Goal: Entertainment & Leisure: Consume media (video, audio)

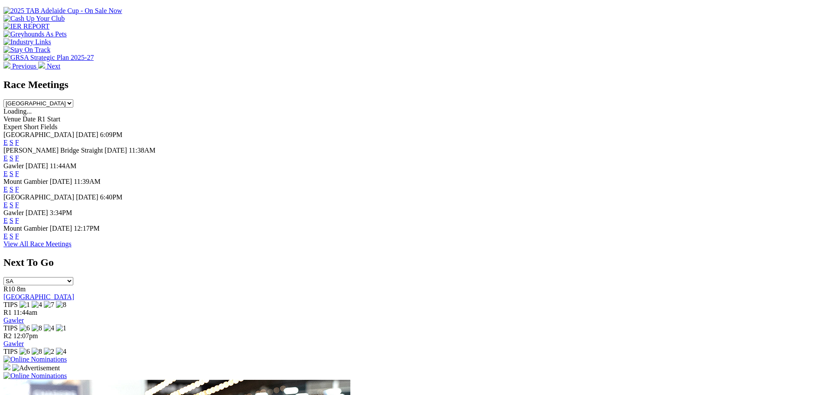
scroll to position [347, 0]
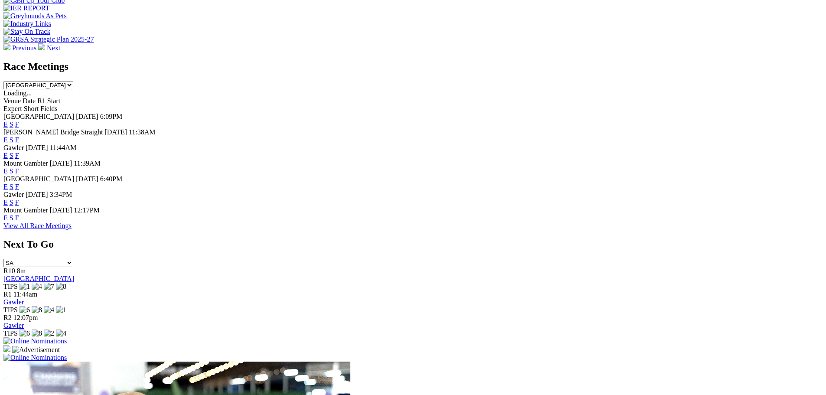
click at [8, 183] on link "E" at bounding box center [5, 186] width 4 height 7
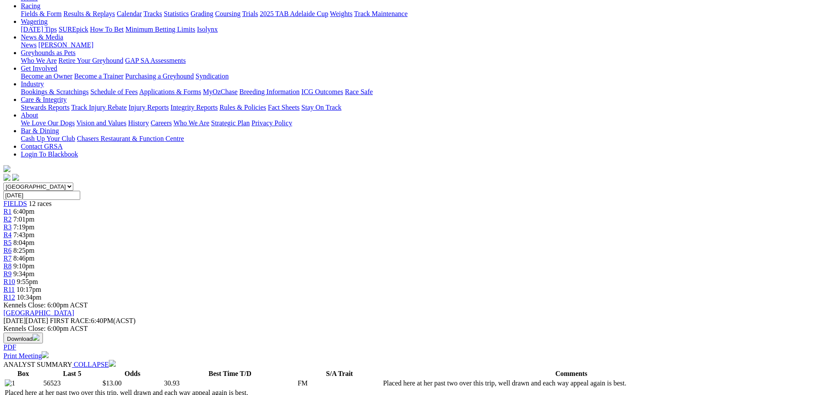
scroll to position [56, 0]
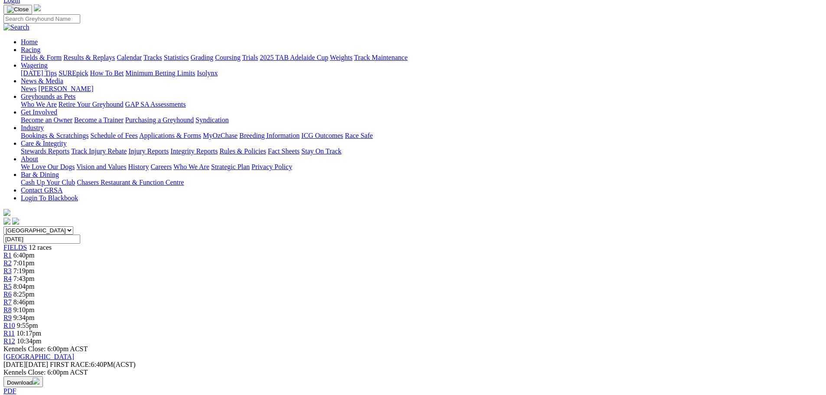
click at [12, 290] on span "R6" at bounding box center [7, 293] width 8 height 7
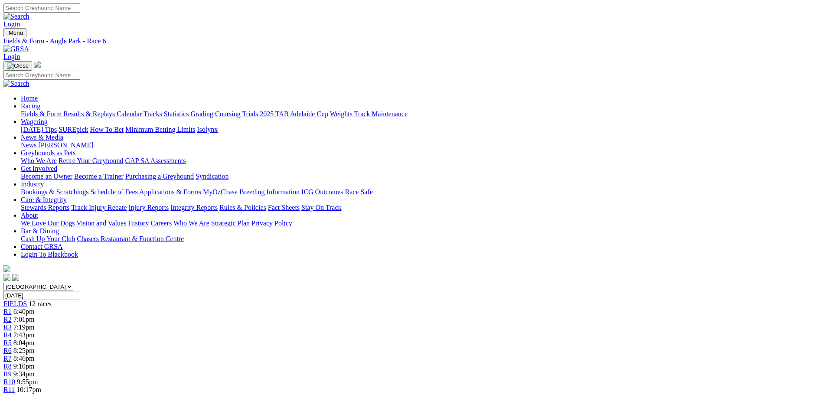
click at [12, 339] on link "R5" at bounding box center [7, 342] width 8 height 7
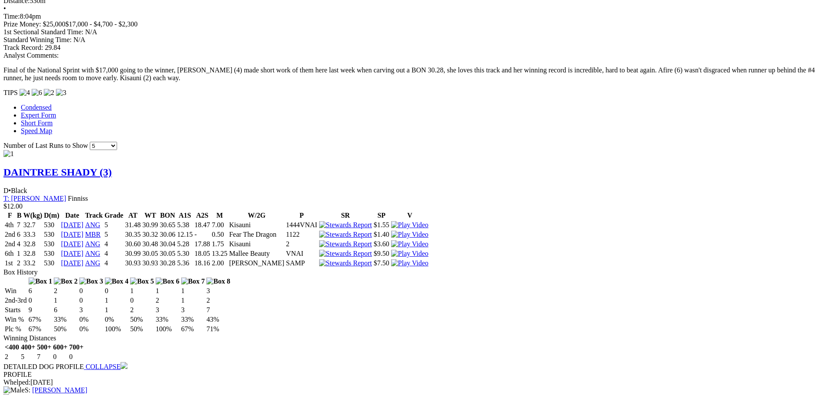
scroll to position [780, 0]
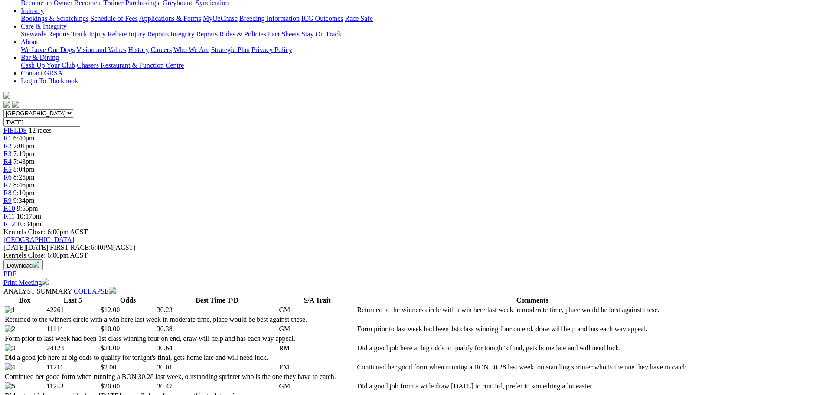
scroll to position [347, 0]
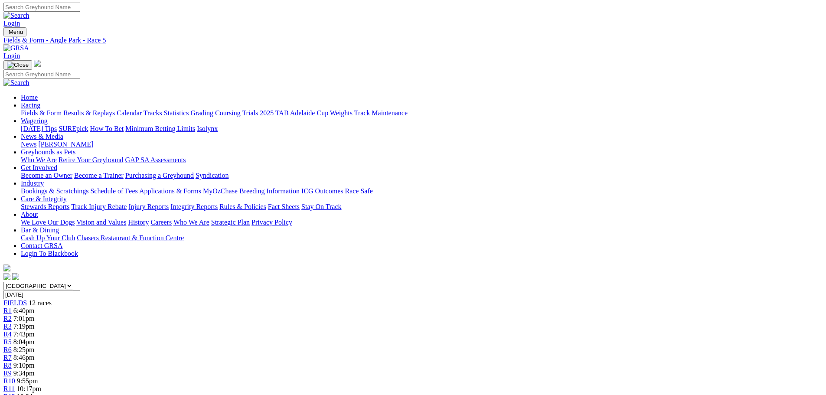
scroll to position [0, 0]
click at [35, 347] on span "8:25pm" at bounding box center [23, 350] width 21 height 7
click at [12, 323] on link "R3" at bounding box center [7, 326] width 8 height 7
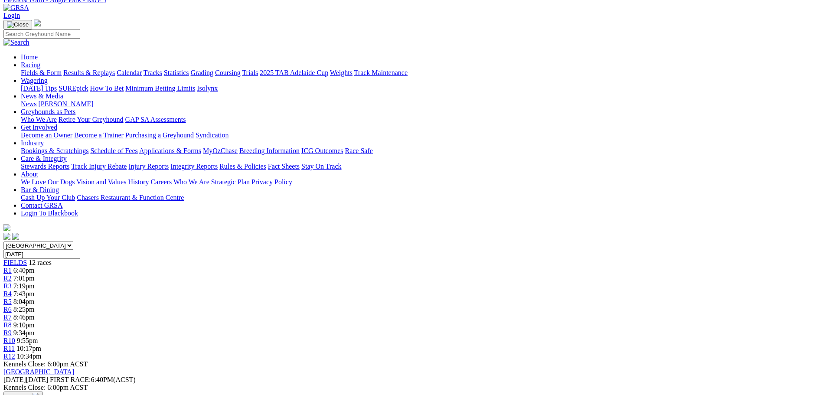
scroll to position [43, 0]
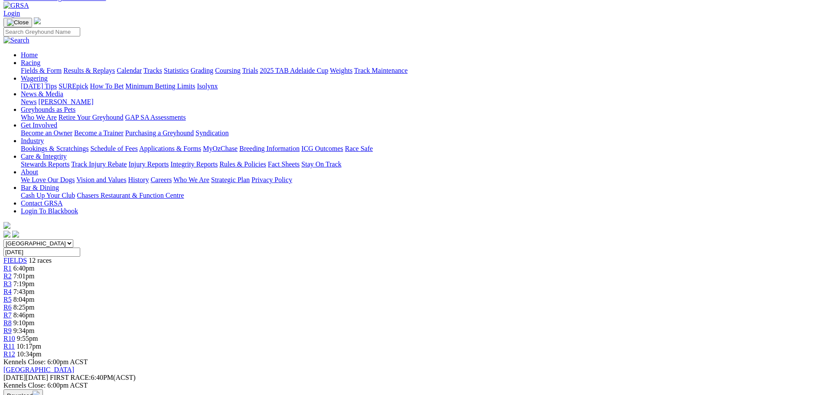
click at [35, 288] on span "7:43pm" at bounding box center [23, 291] width 21 height 7
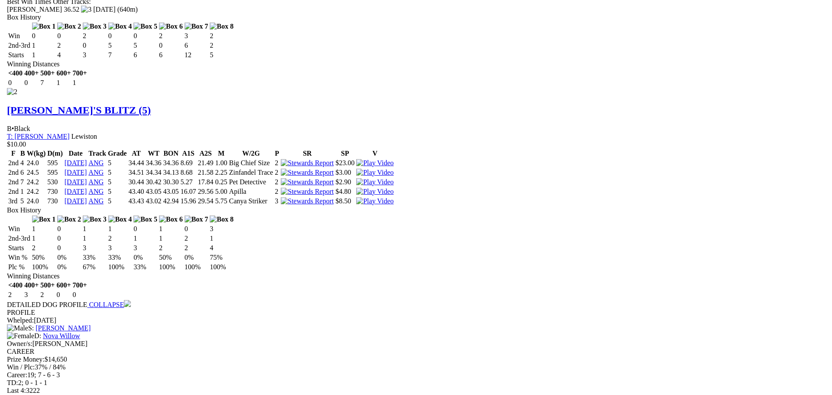
scroll to position [1257, 0]
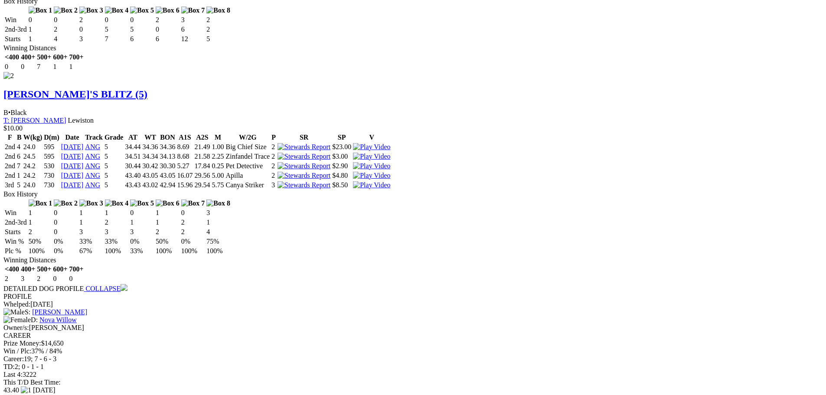
drag, startPoint x: 511, startPoint y: 26, endPoint x: 507, endPoint y: 30, distance: 5.8
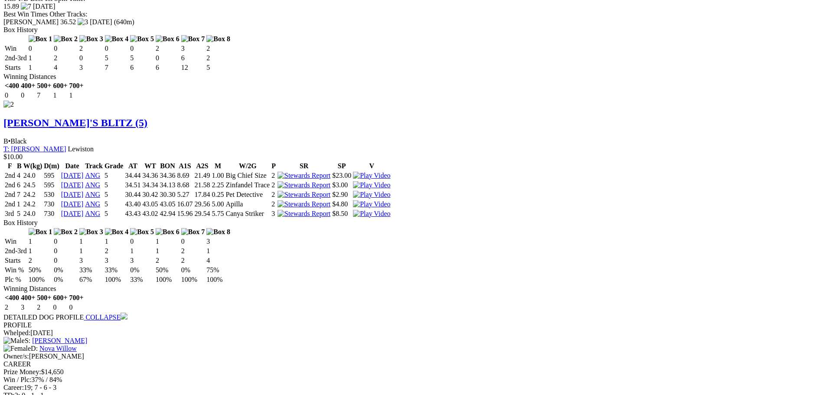
scroll to position [1170, 0]
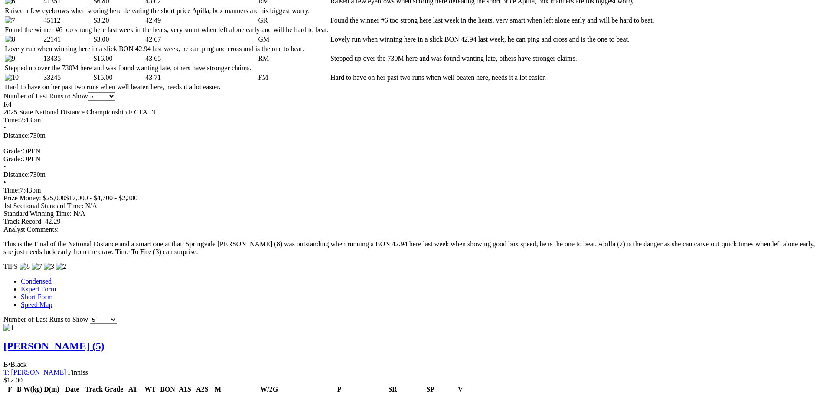
scroll to position [563, 0]
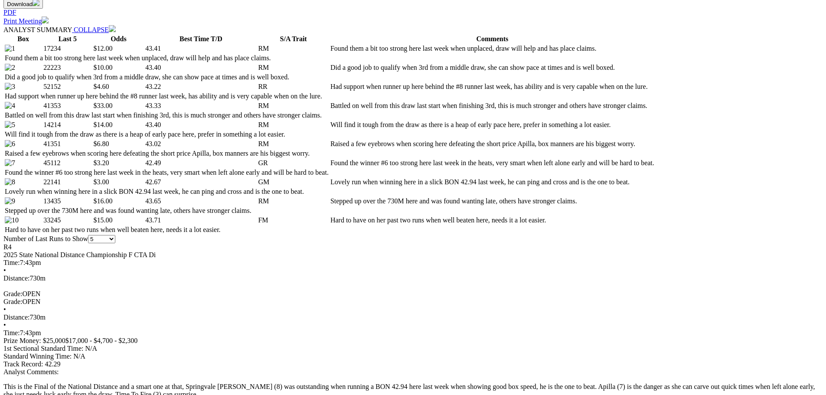
scroll to position [433, 0]
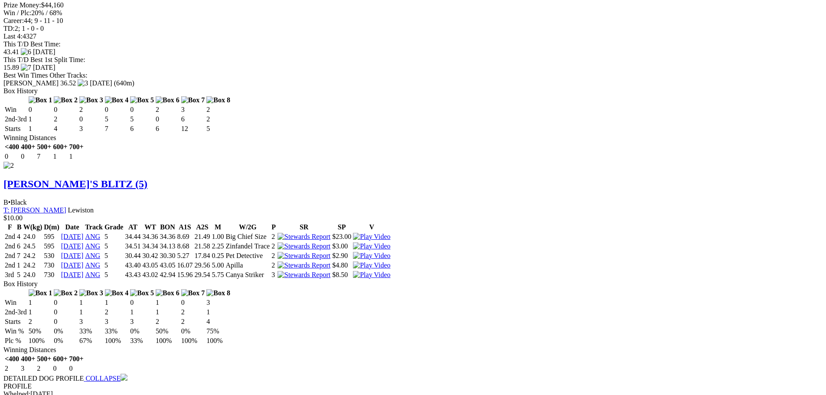
scroll to position [1170, 0]
